Goal: Information Seeking & Learning: Find specific fact

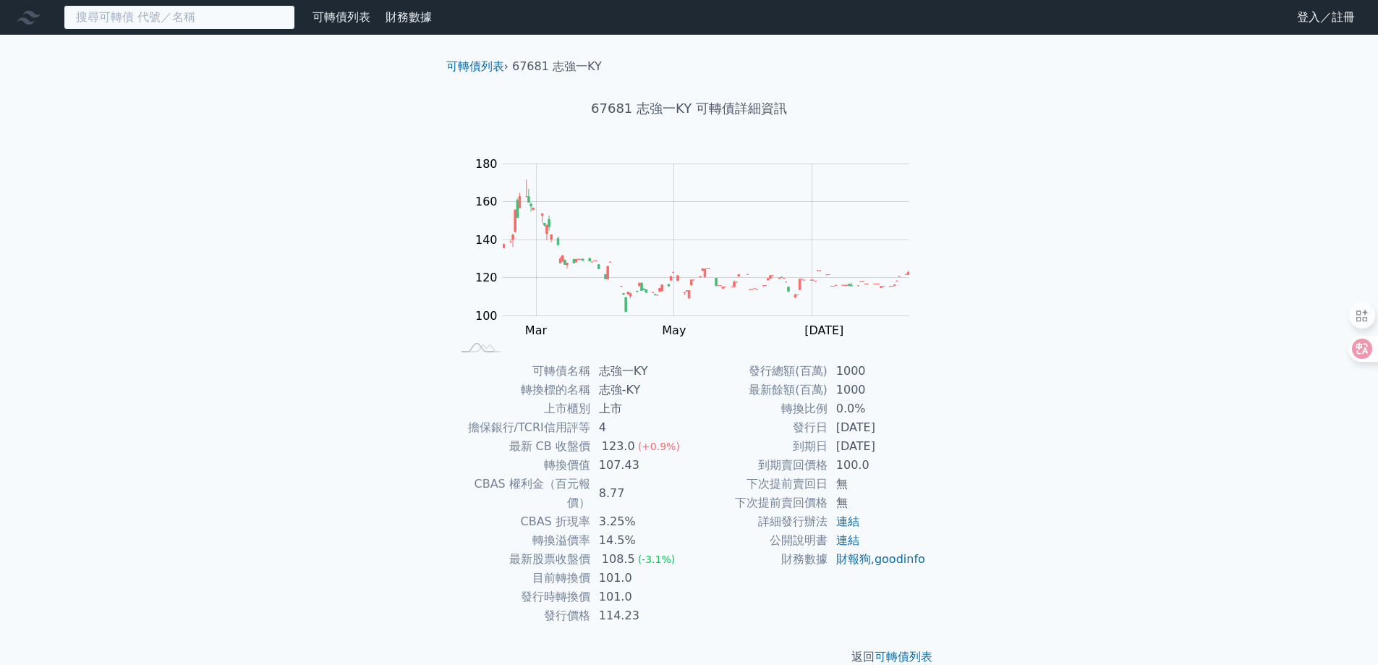
click at [150, 27] on input at bounding box center [180, 17] width 232 height 25
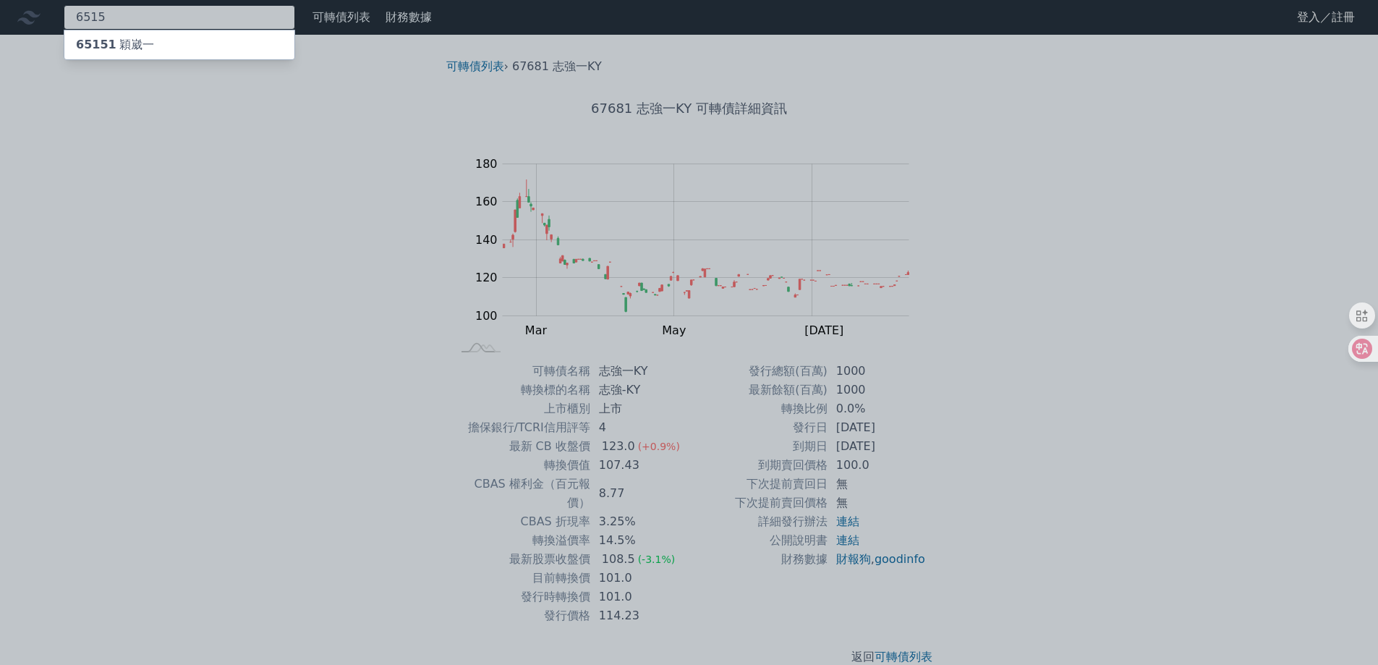
type input "6515"
click at [173, 46] on div "65151 穎崴一" at bounding box center [179, 44] width 230 height 29
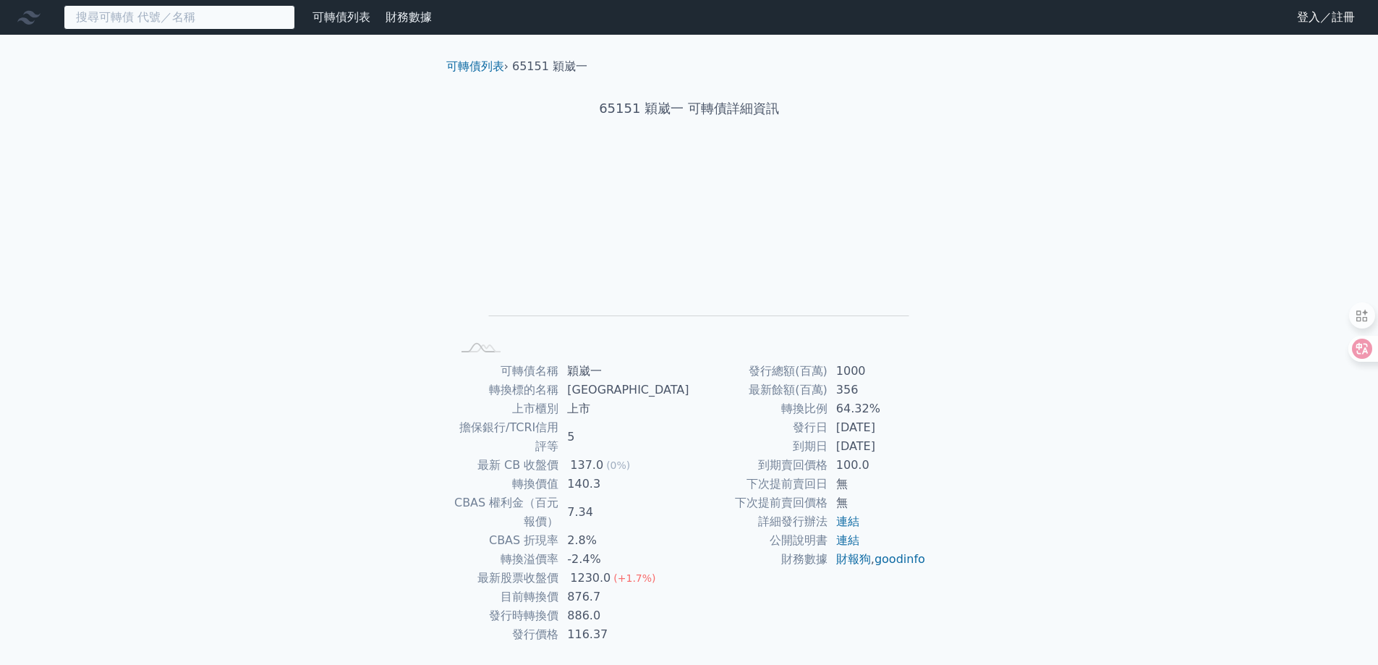
click at [181, 16] on input at bounding box center [180, 17] width 232 height 25
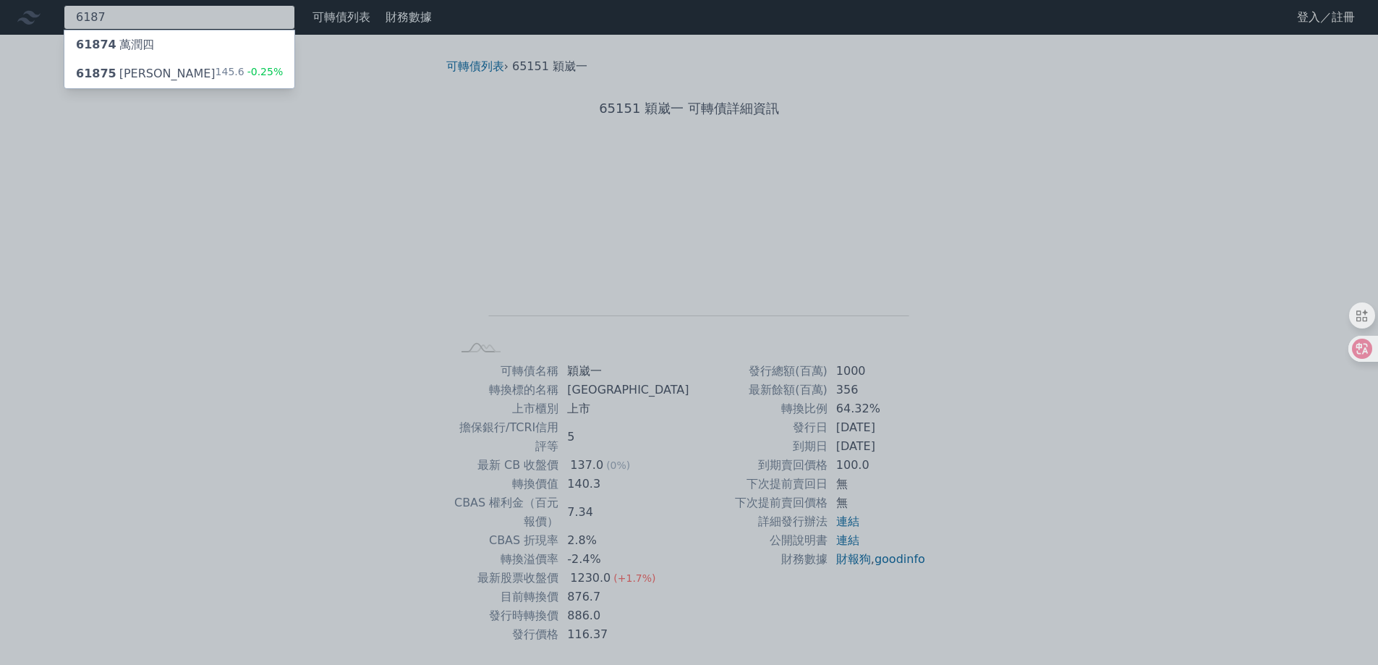
type input "6187"
click at [161, 44] on div "61874 [PERSON_NAME]" at bounding box center [179, 44] width 230 height 29
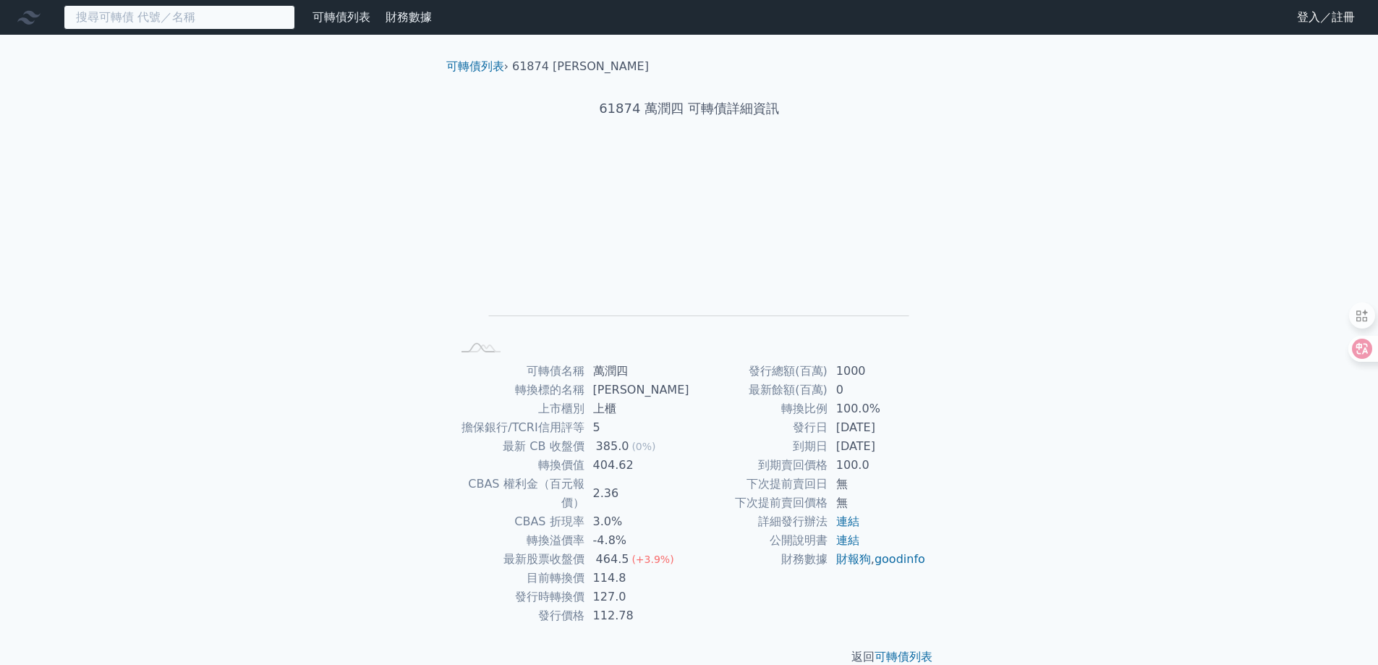
click at [166, 17] on input at bounding box center [180, 17] width 232 height 25
click at [187, 22] on input at bounding box center [180, 17] width 232 height 25
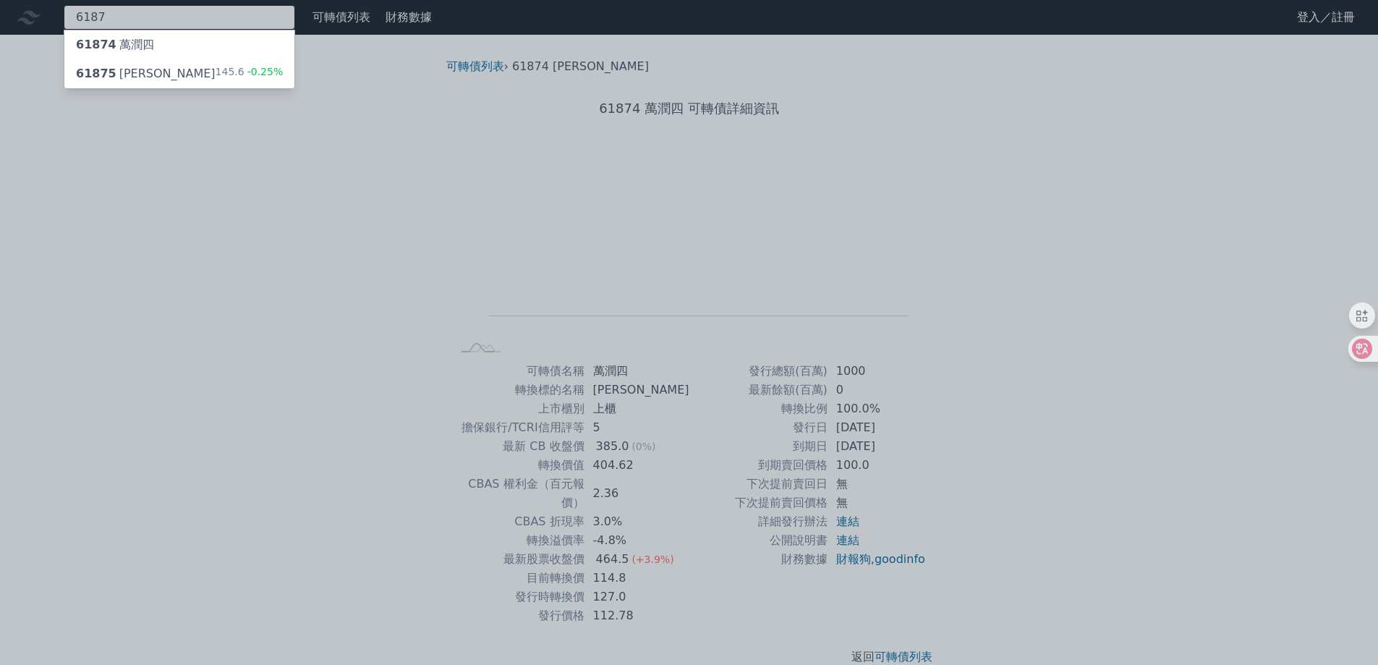
type input "6187"
click at [122, 77] on div "61875 [PERSON_NAME]" at bounding box center [146, 73] width 140 height 17
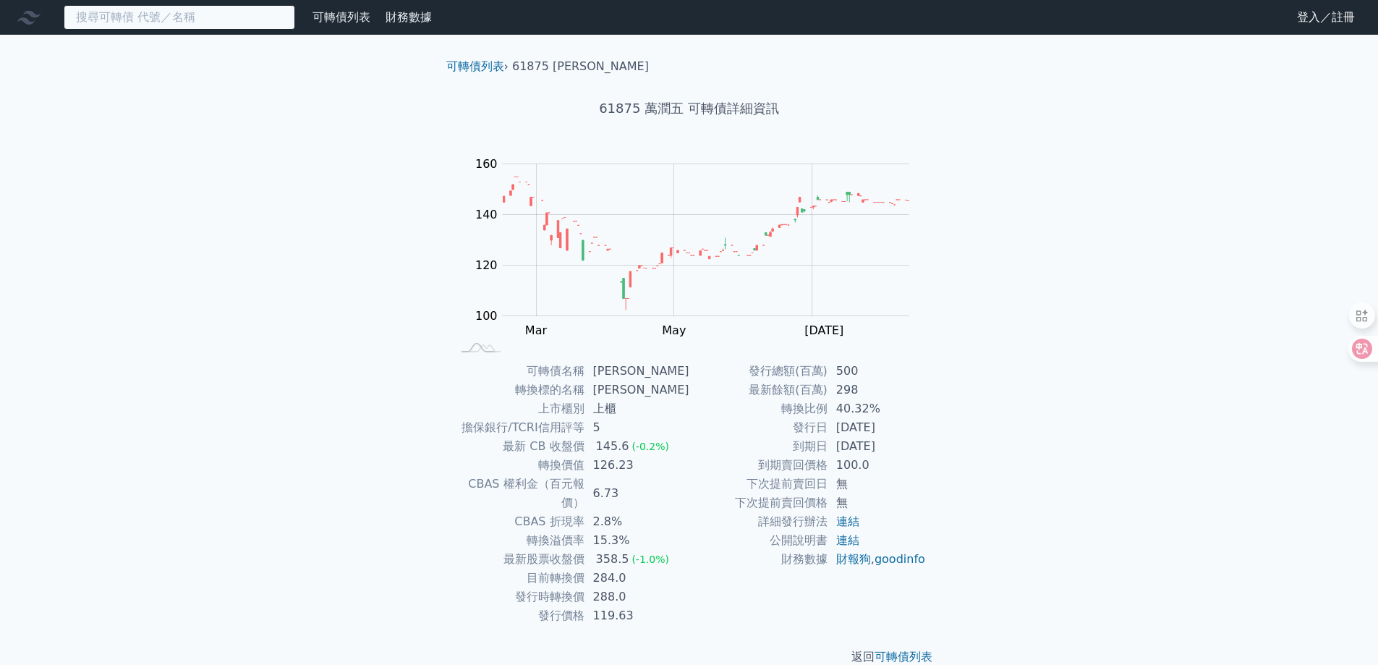
click at [131, 17] on input at bounding box center [180, 17] width 232 height 25
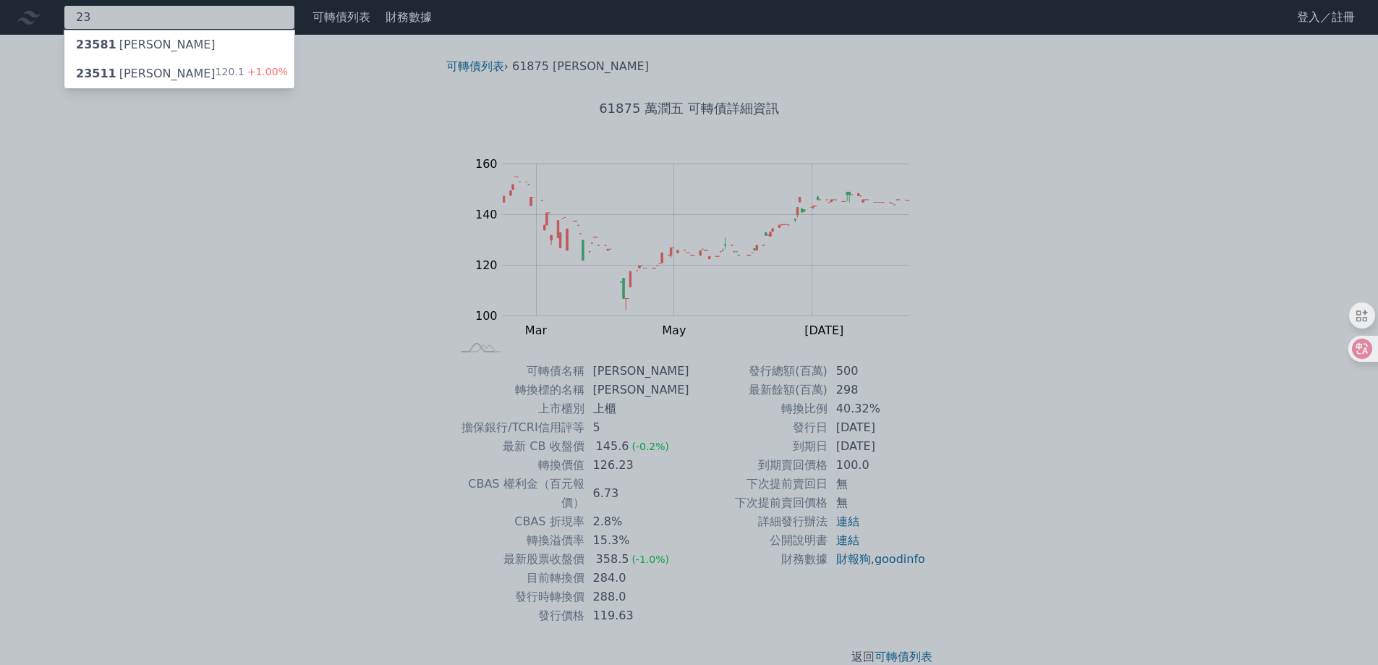
type input "2"
type input "6187"
click at [192, 71] on div "61875 萬潤五 145.6 -0.25%" at bounding box center [179, 73] width 230 height 29
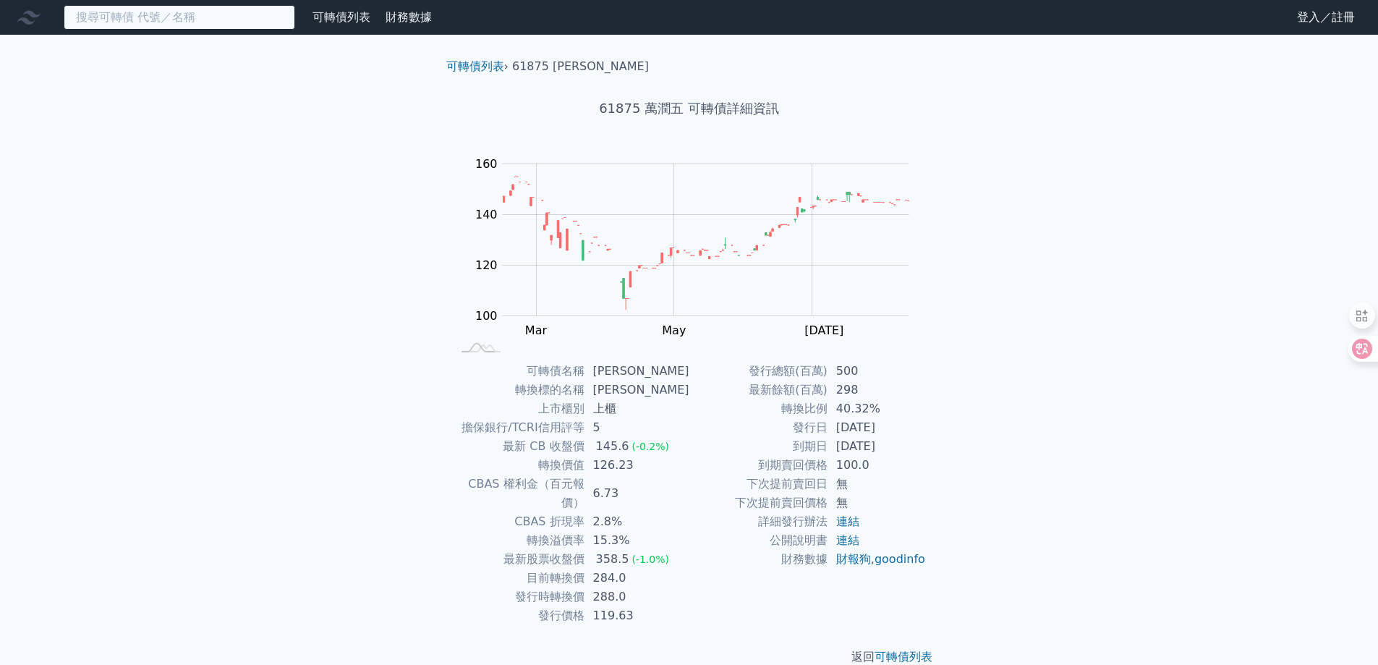
click at [175, 23] on input at bounding box center [180, 17] width 232 height 25
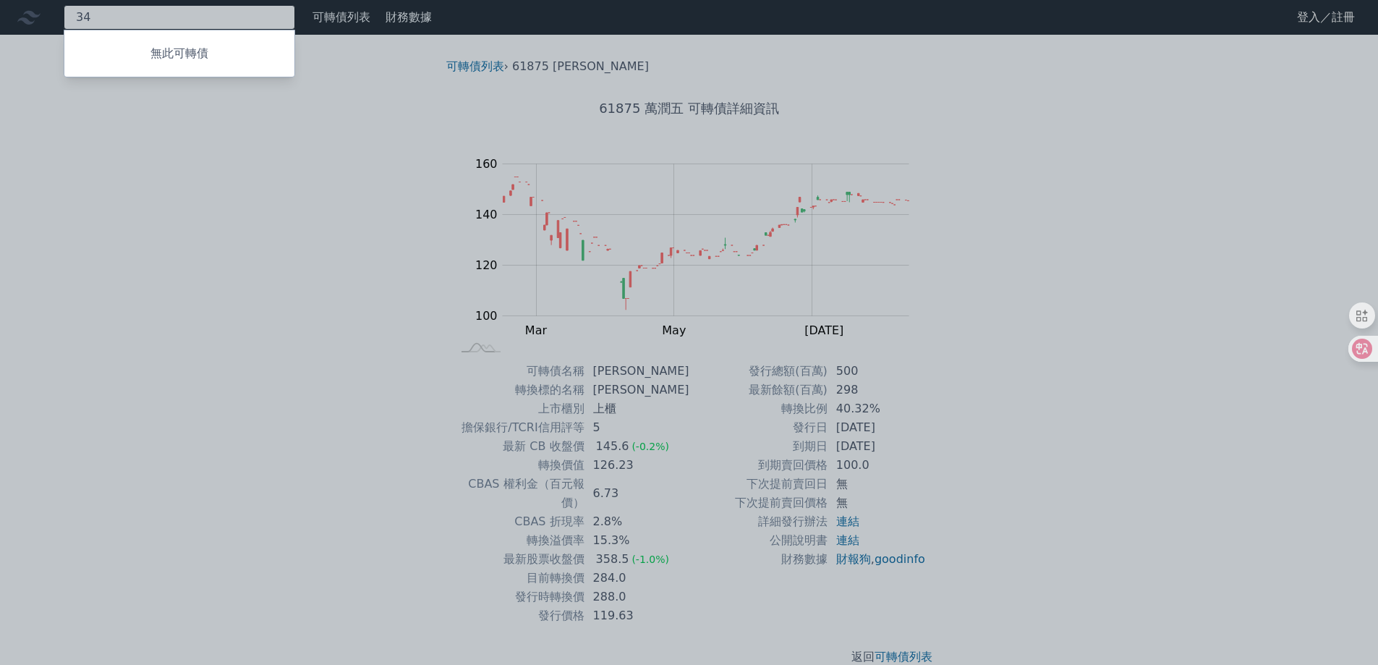
type input "3"
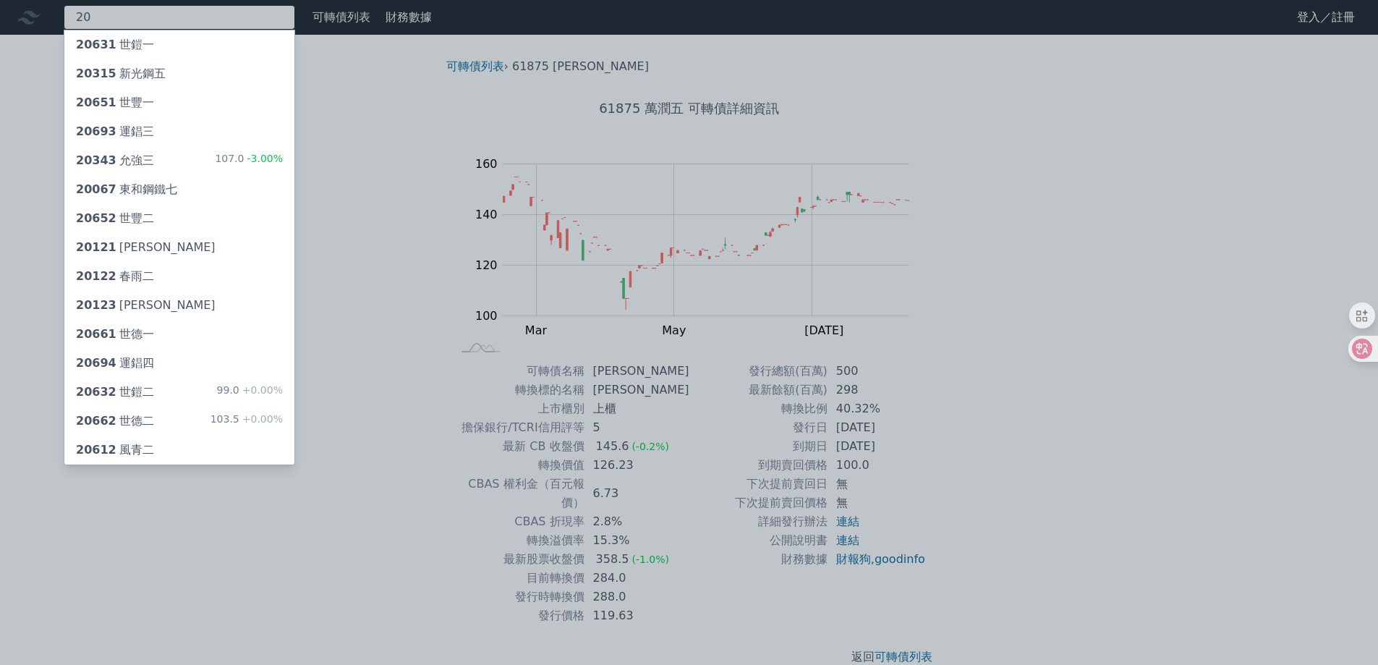
type input "2"
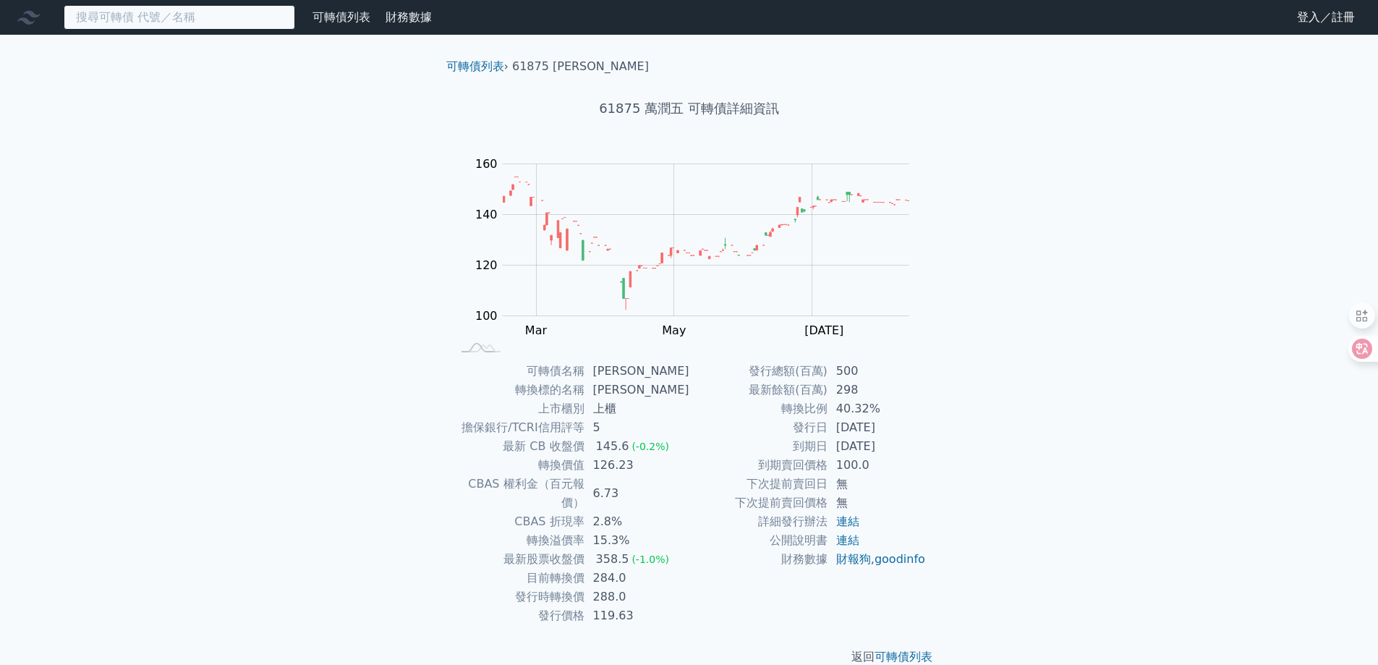
click at [198, 17] on input at bounding box center [180, 17] width 232 height 25
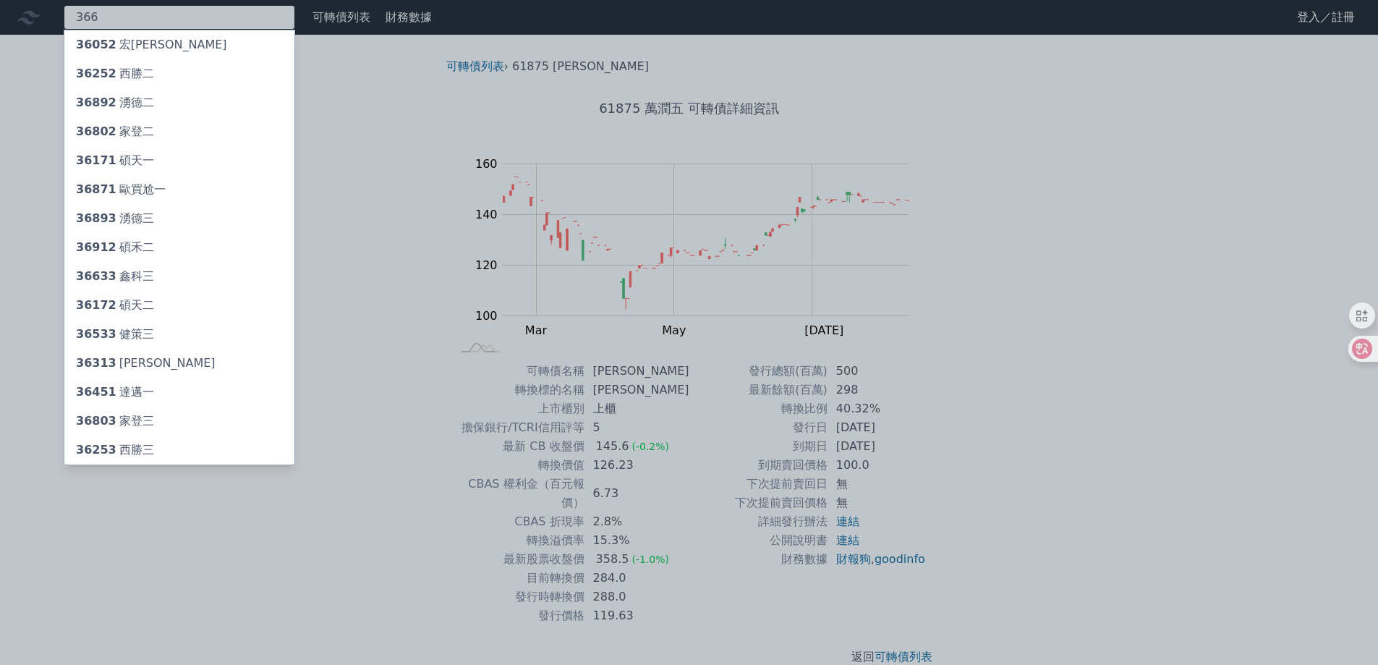
type input "366"
